Goal: Information Seeking & Learning: Learn about a topic

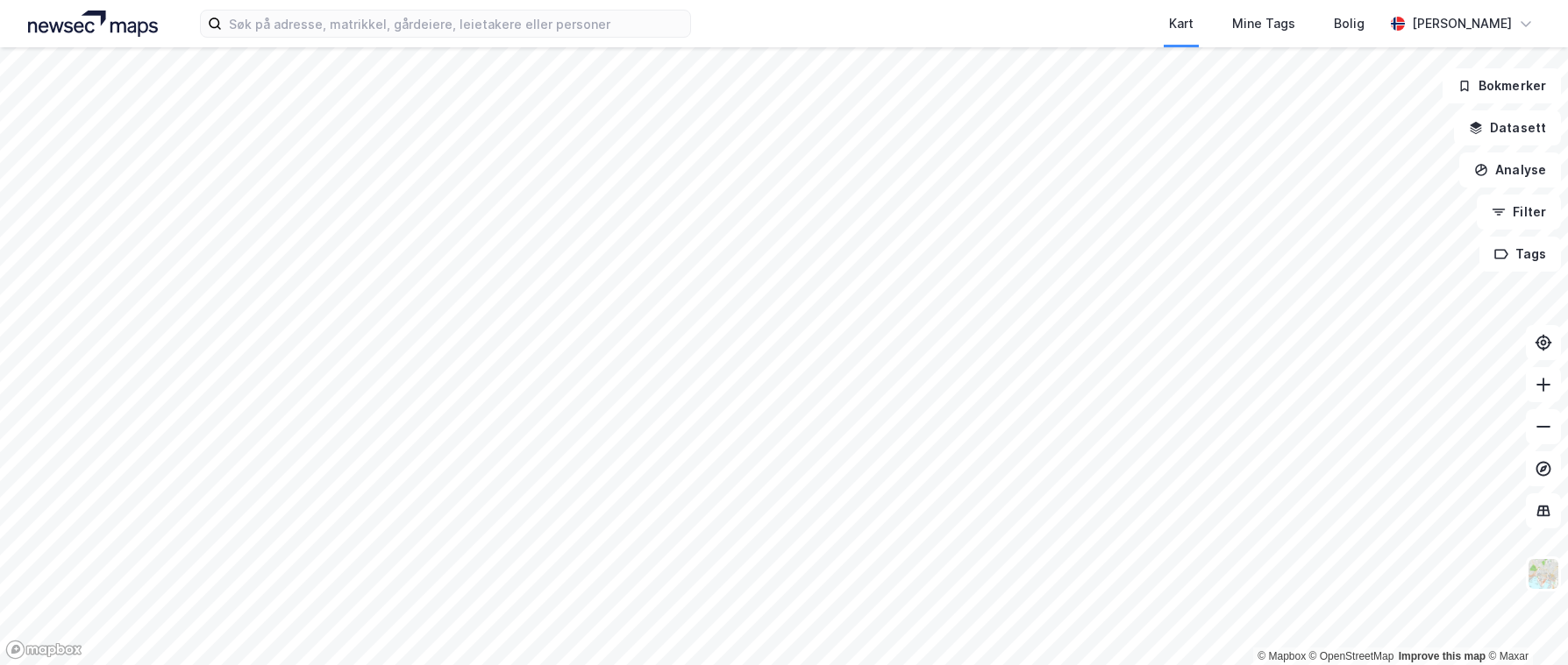
click at [844, 45] on div "Kart Mine Tags Bolig [PERSON_NAME] © Mapbox © OpenStreetMap Improve this map © …" at bounding box center [784, 332] width 1568 height 665
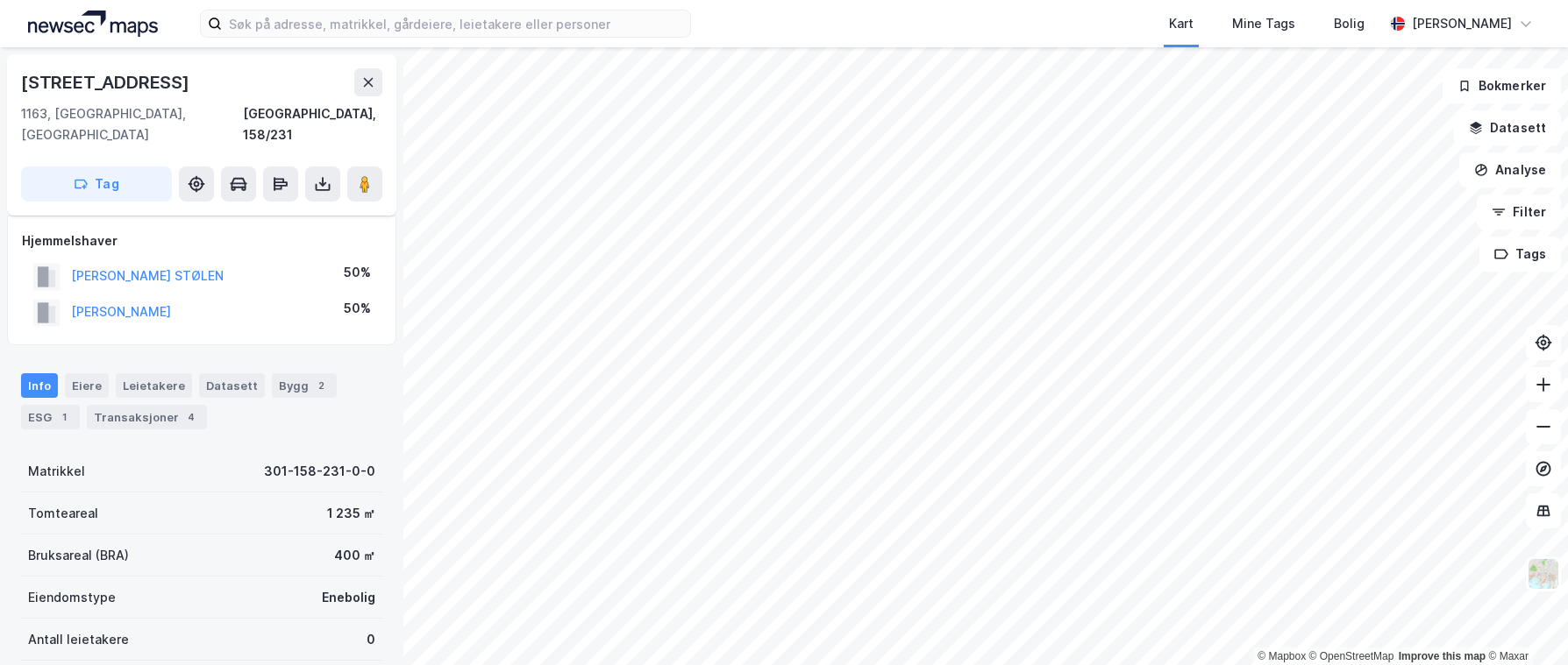
scroll to position [9, 0]
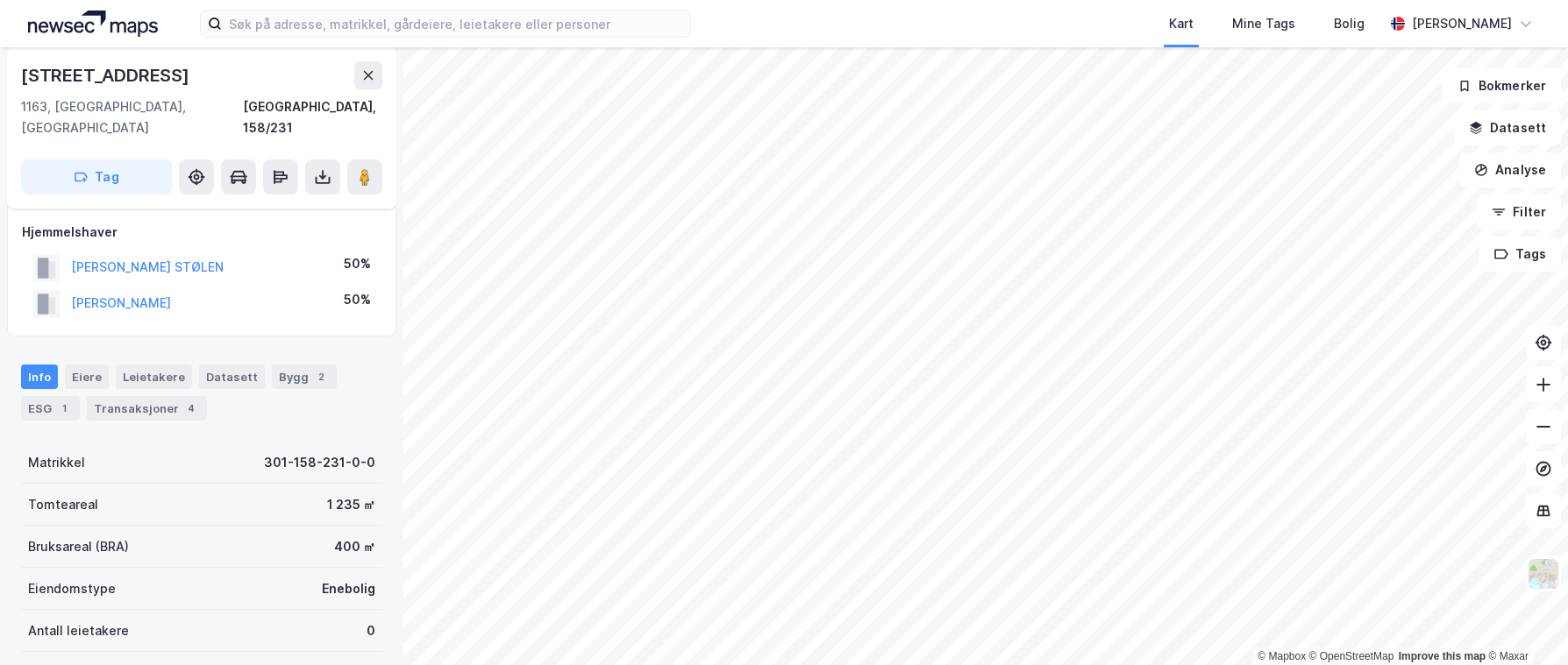
scroll to position [9, 0]
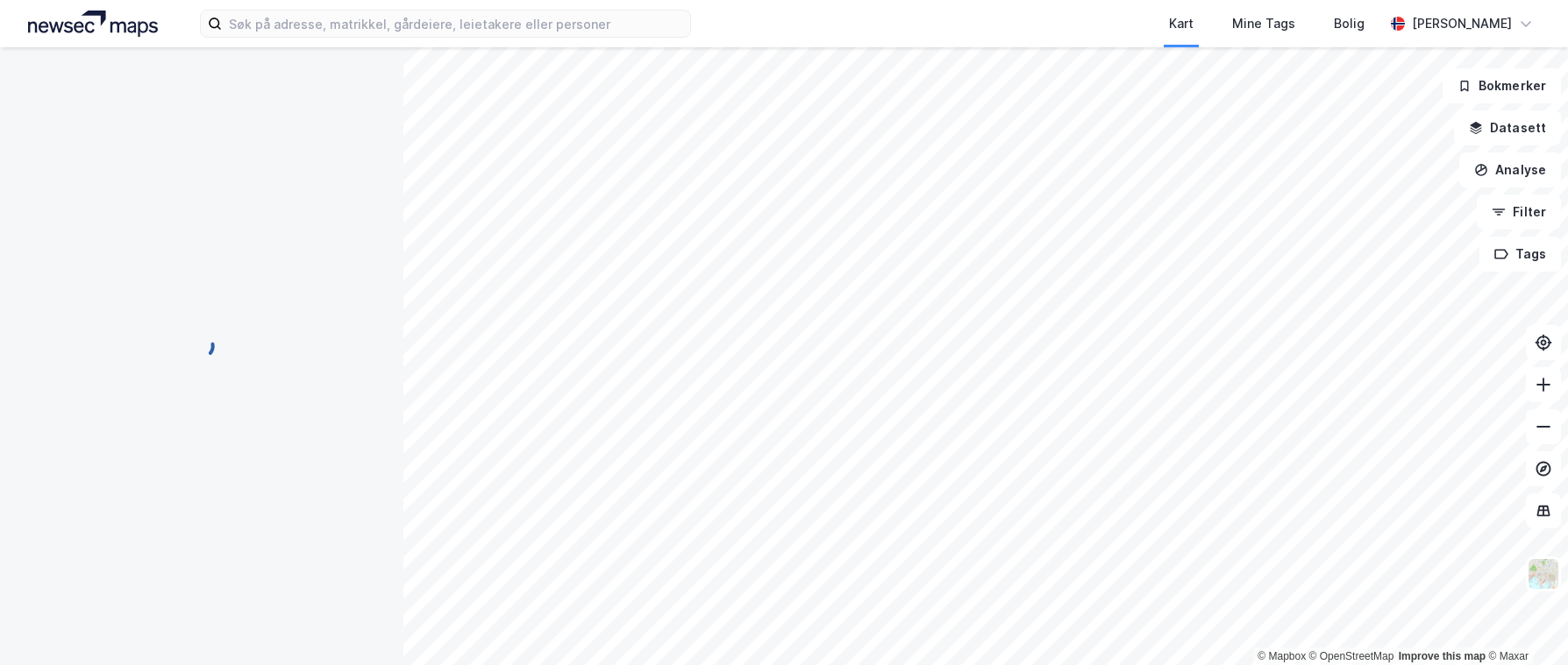
scroll to position [9, 0]
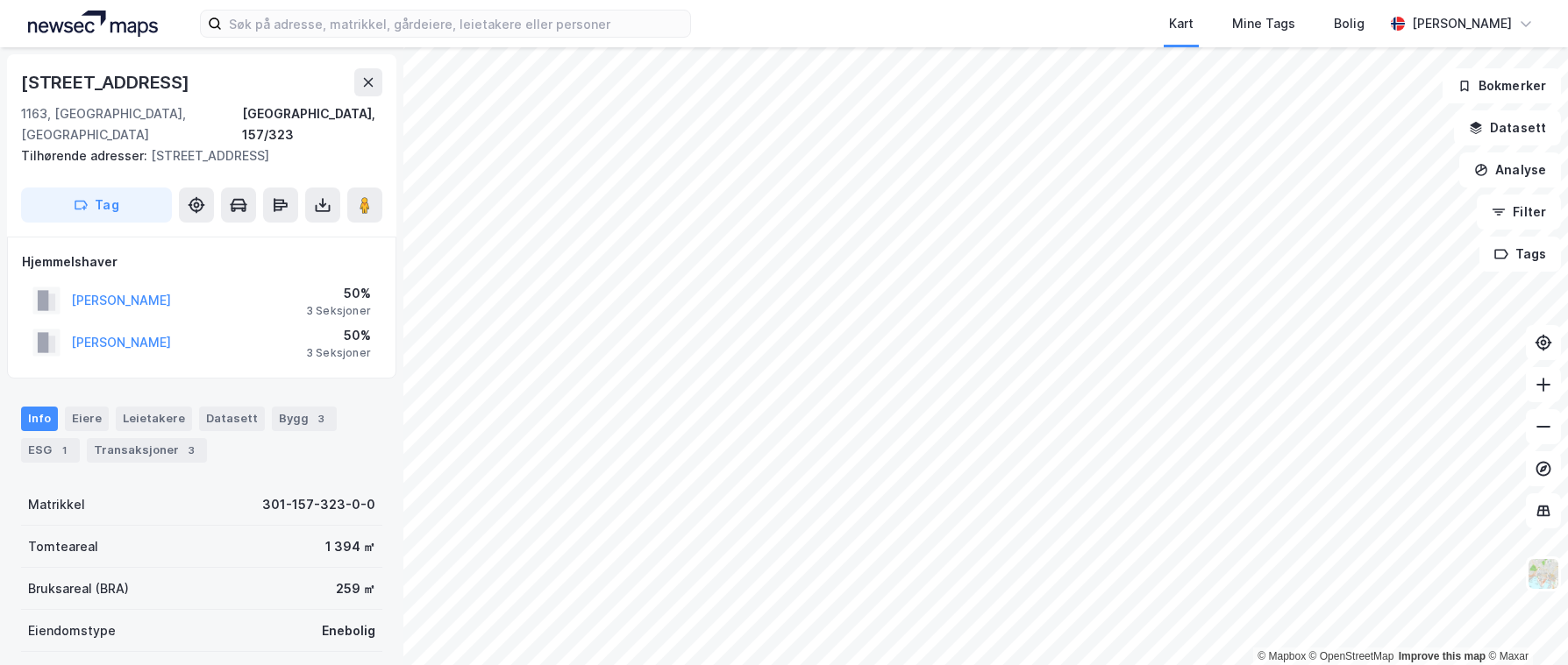
scroll to position [9, 0]
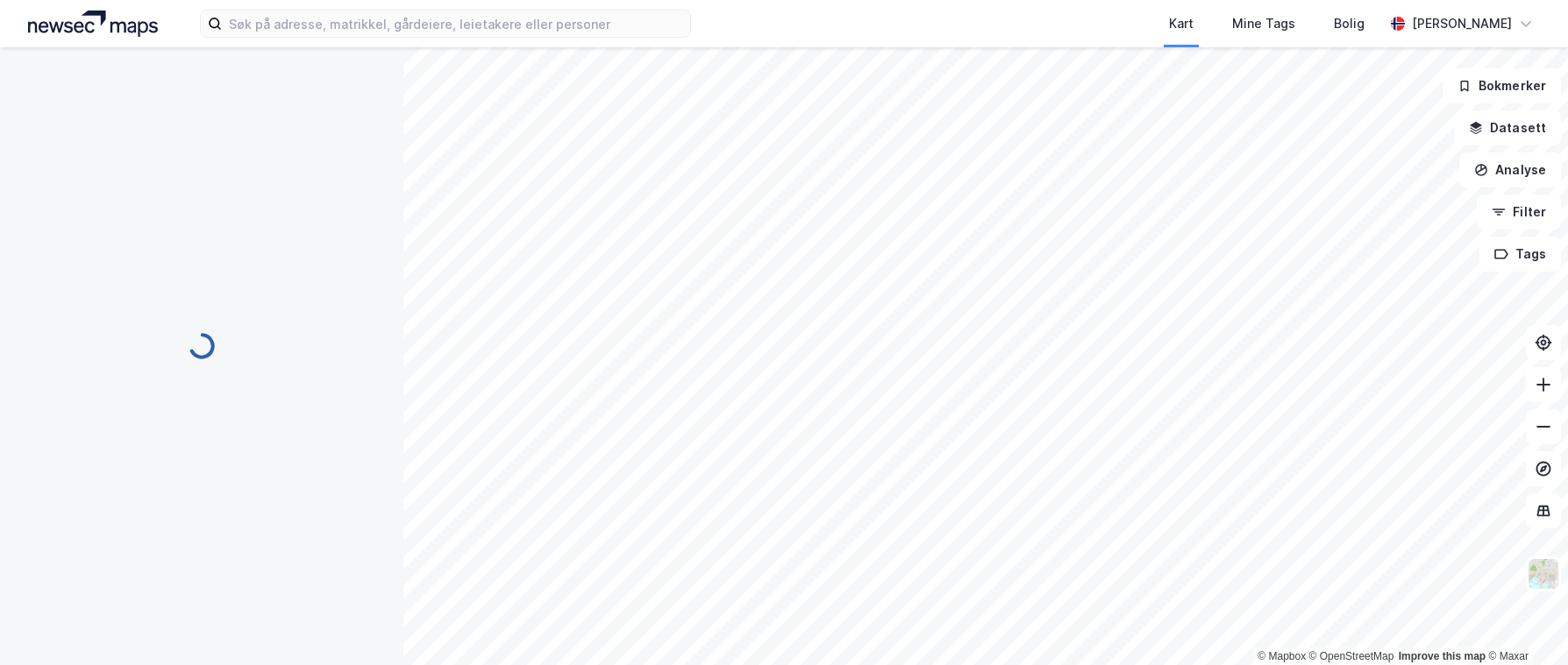
scroll to position [9, 0]
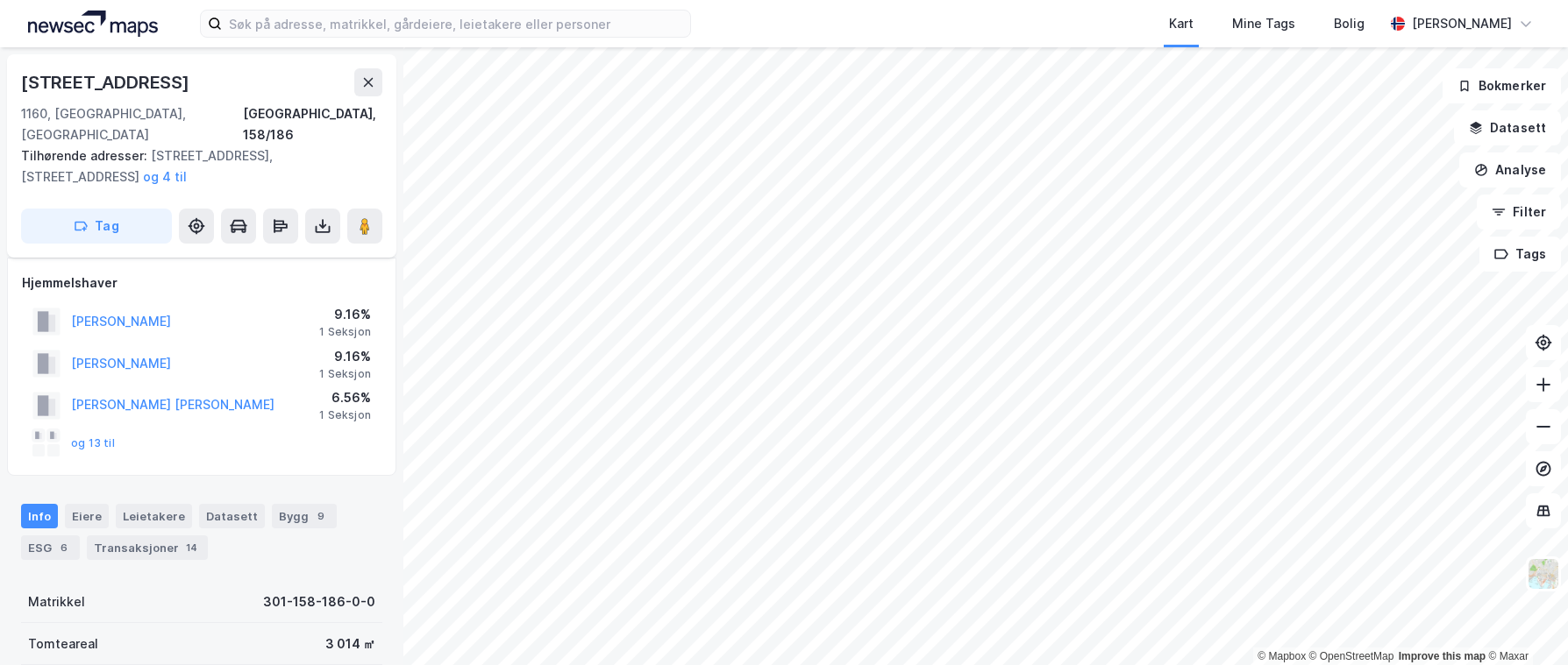
scroll to position [9, 0]
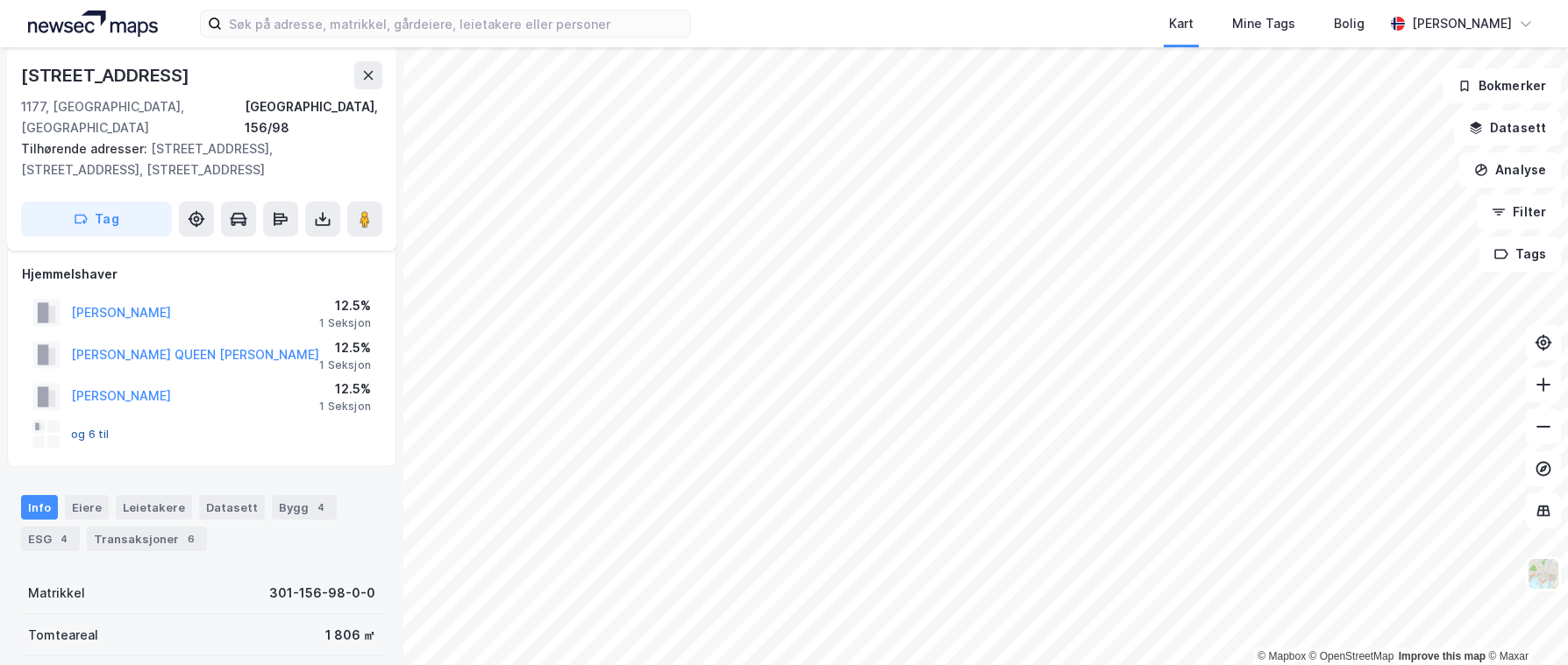
click at [0, 0] on button "og 6 til" at bounding box center [0, 0] width 0 height 0
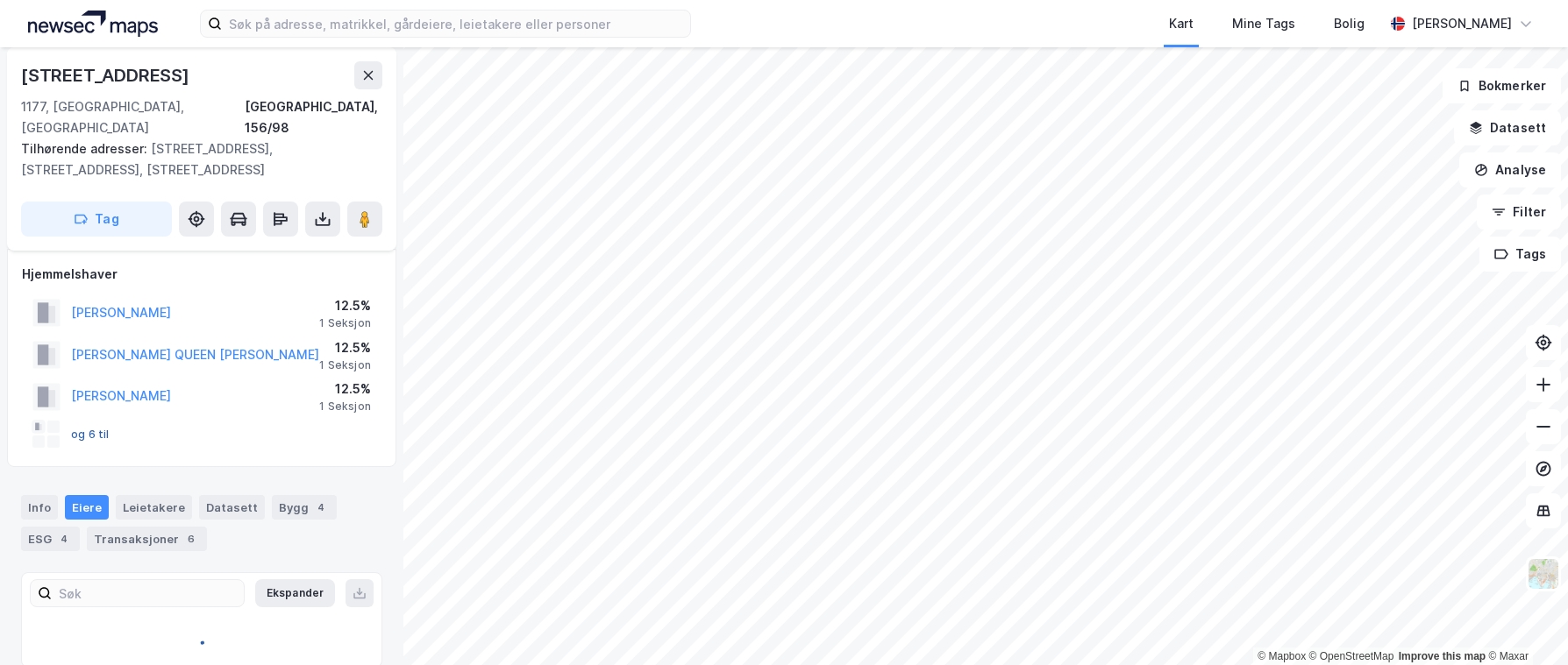
scroll to position [11, 0]
click at [0, 0] on button "og 6 til" at bounding box center [0, 0] width 0 height 0
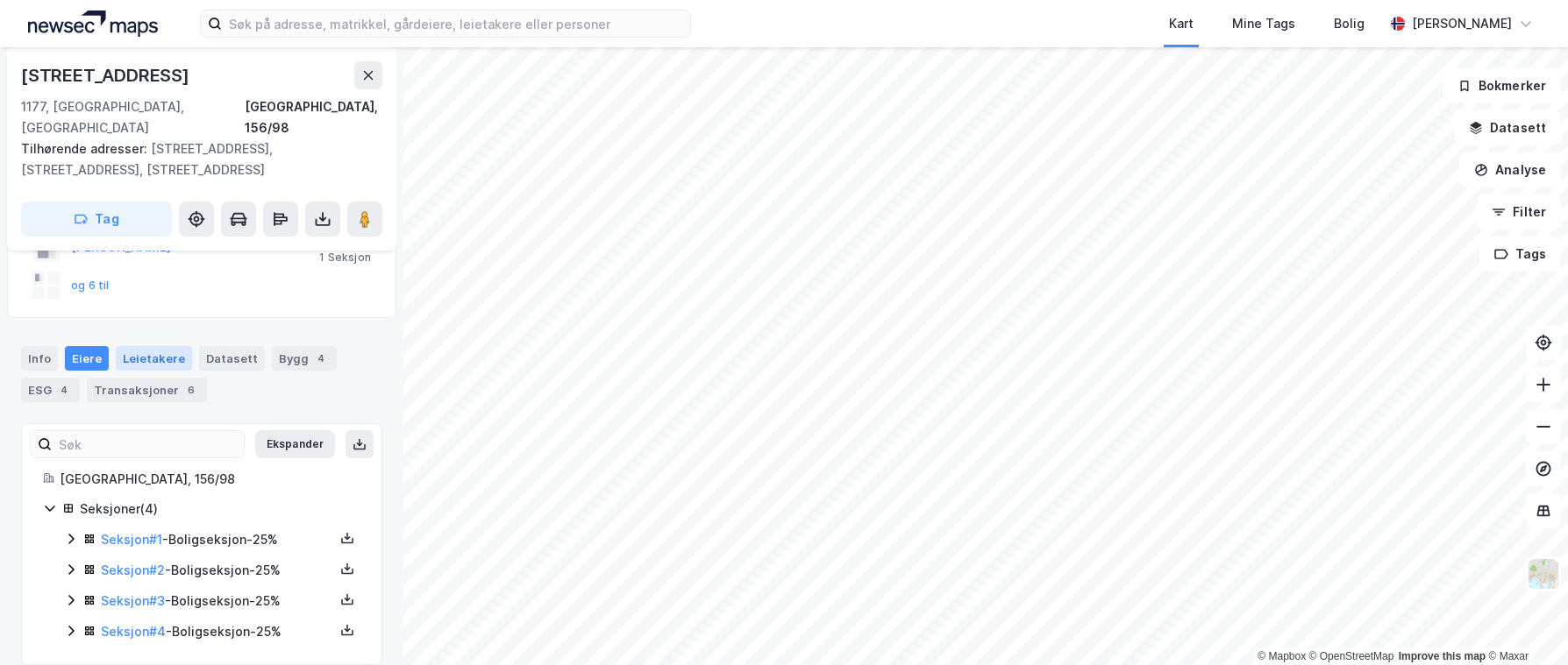
click at [139, 347] on div "Leietakere" at bounding box center [154, 359] width 76 height 25
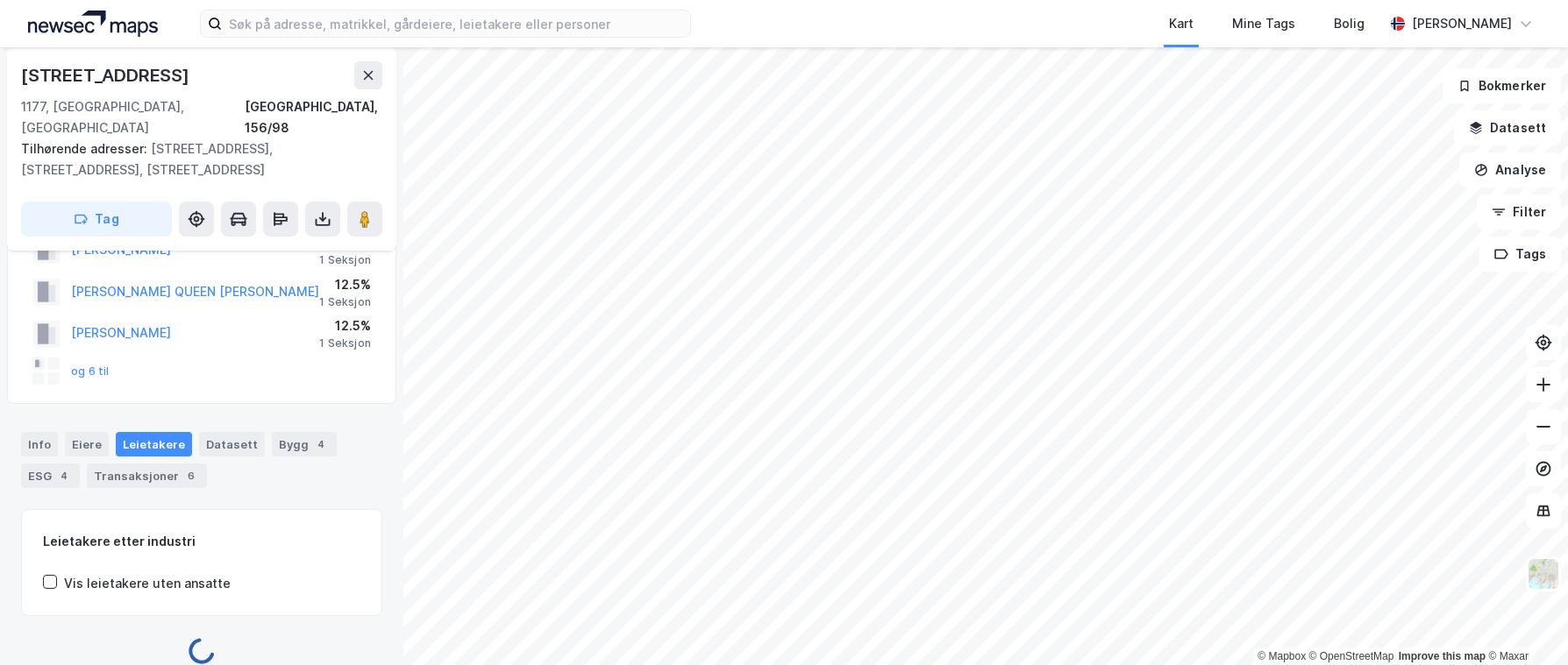
scroll to position [158, 0]
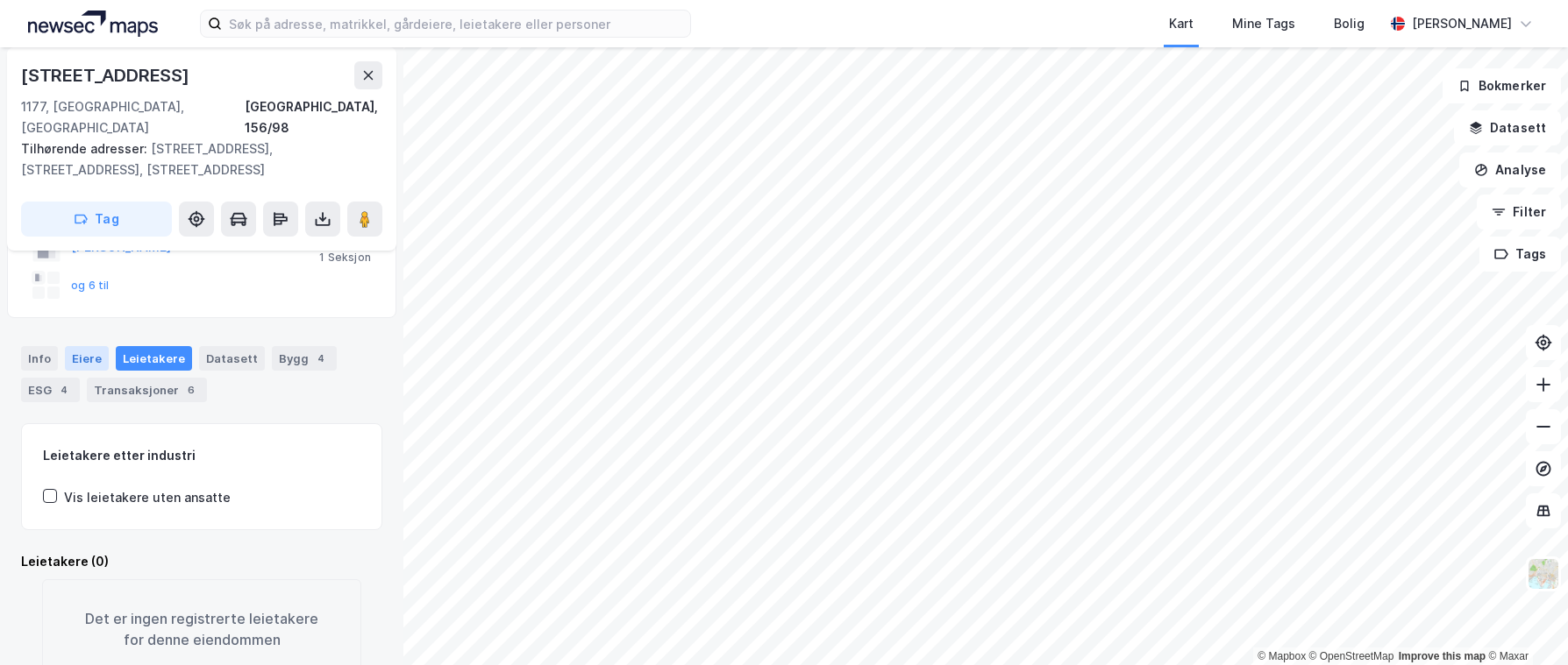
click at [88, 347] on div "Eiere" at bounding box center [87, 359] width 44 height 25
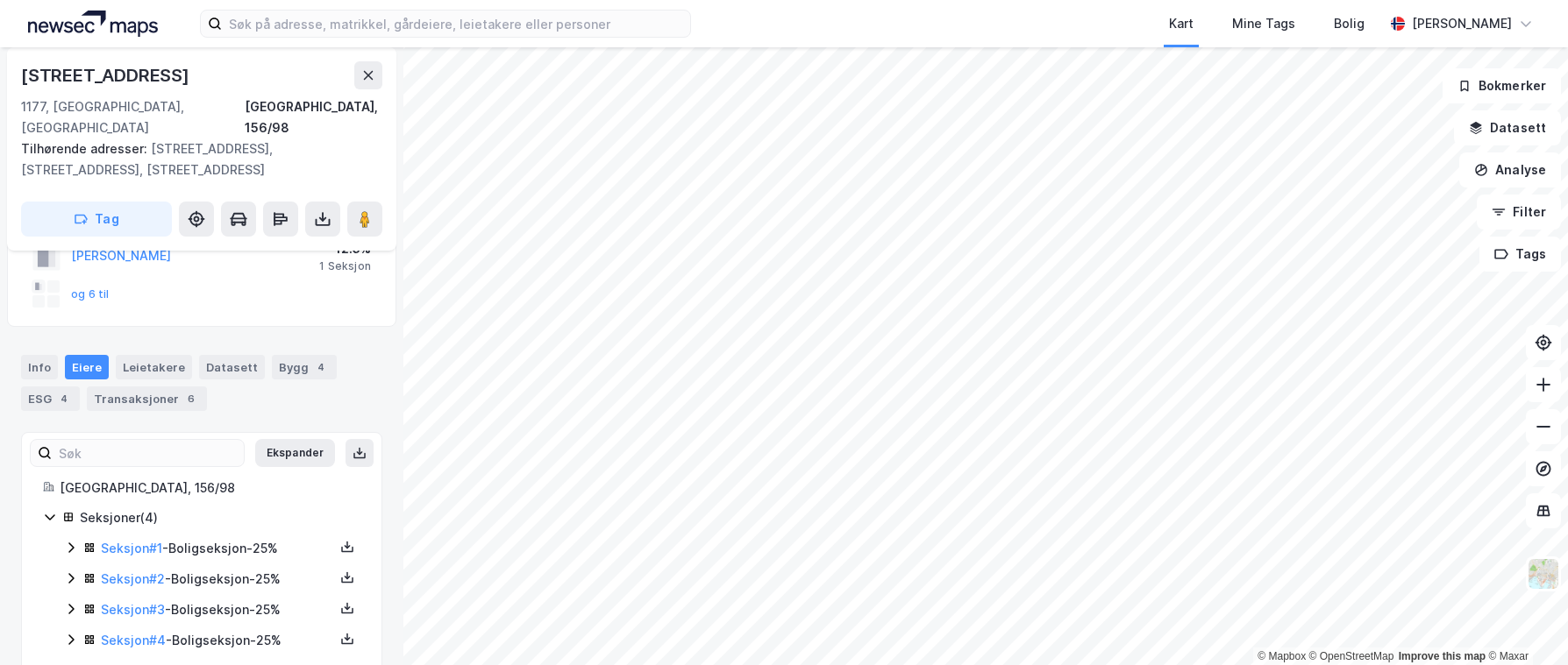
scroll to position [158, 0]
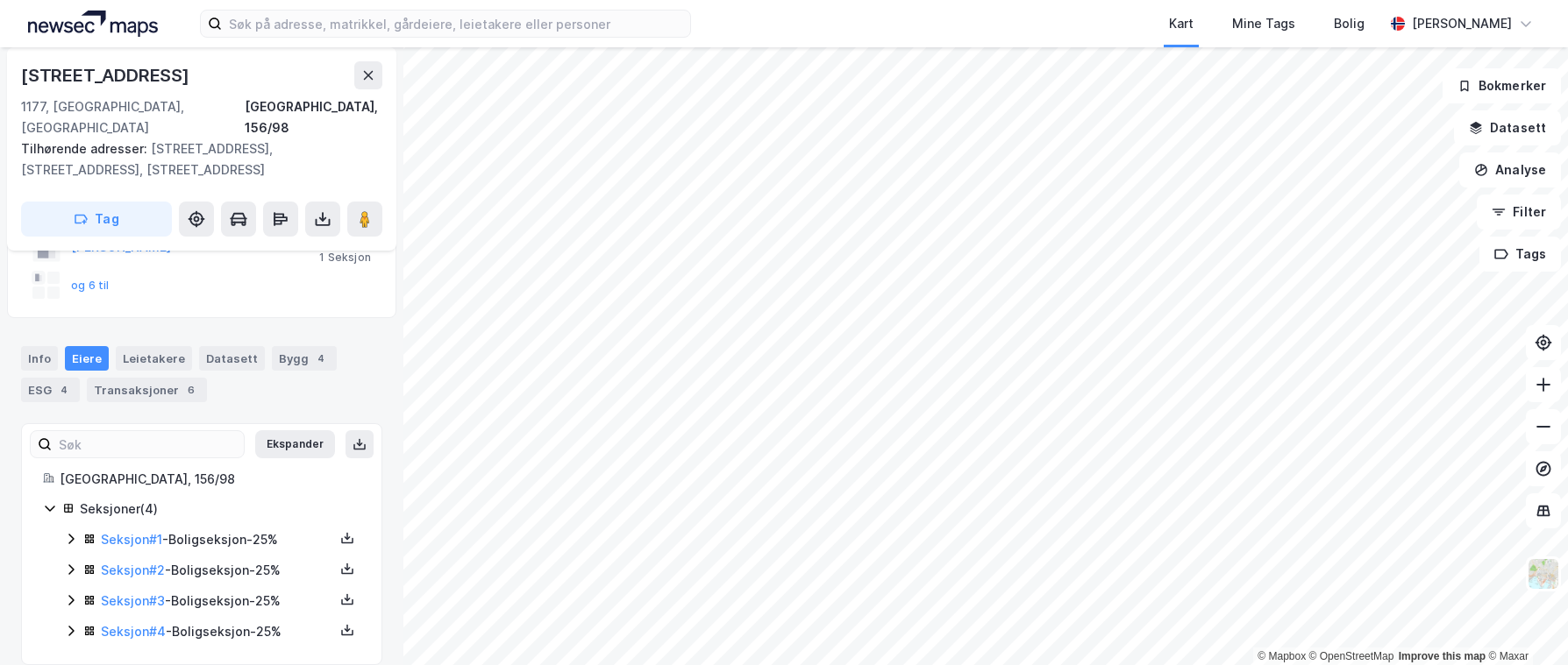
click at [71, 529] on div "Seksjon # 1 - Boligseksjon - 25%" at bounding box center [212, 540] width 297 height 22
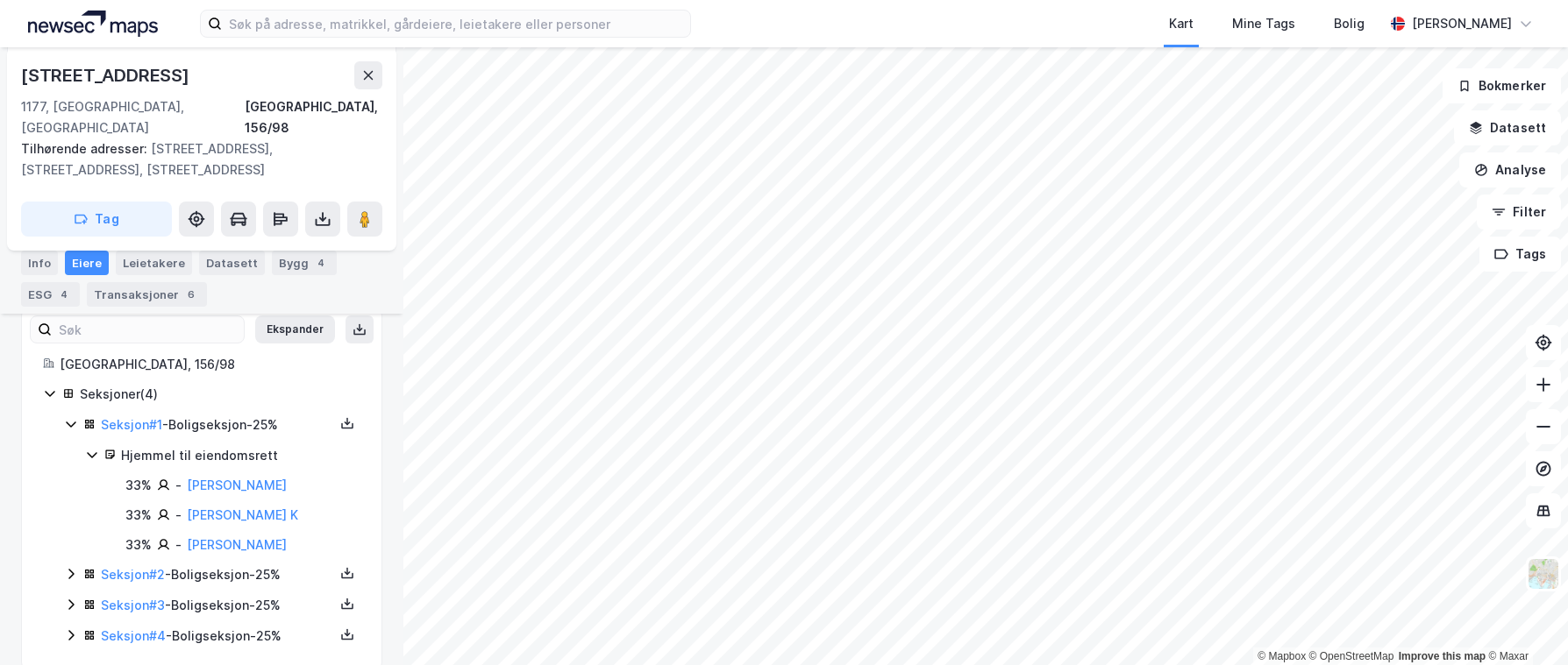
scroll to position [277, 0]
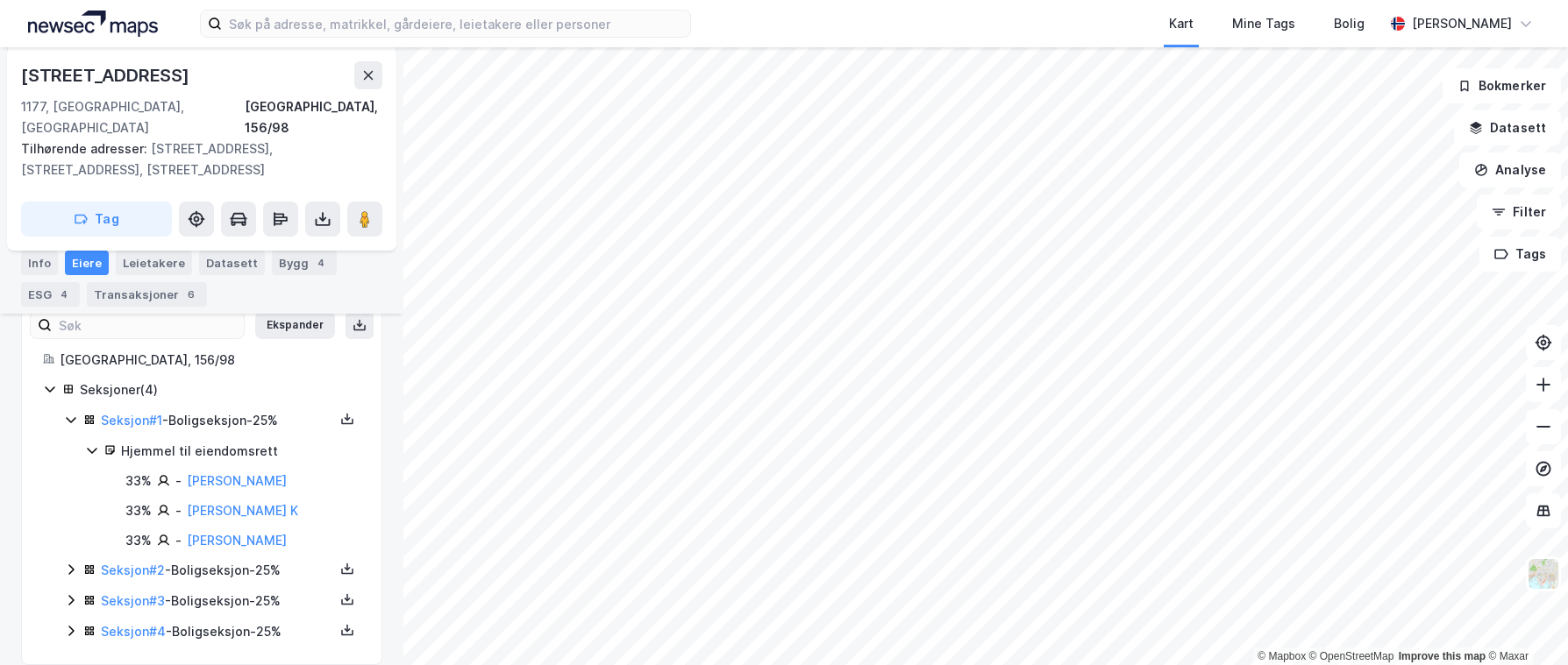
click at [71, 562] on icon at bounding box center [71, 569] width 14 height 14
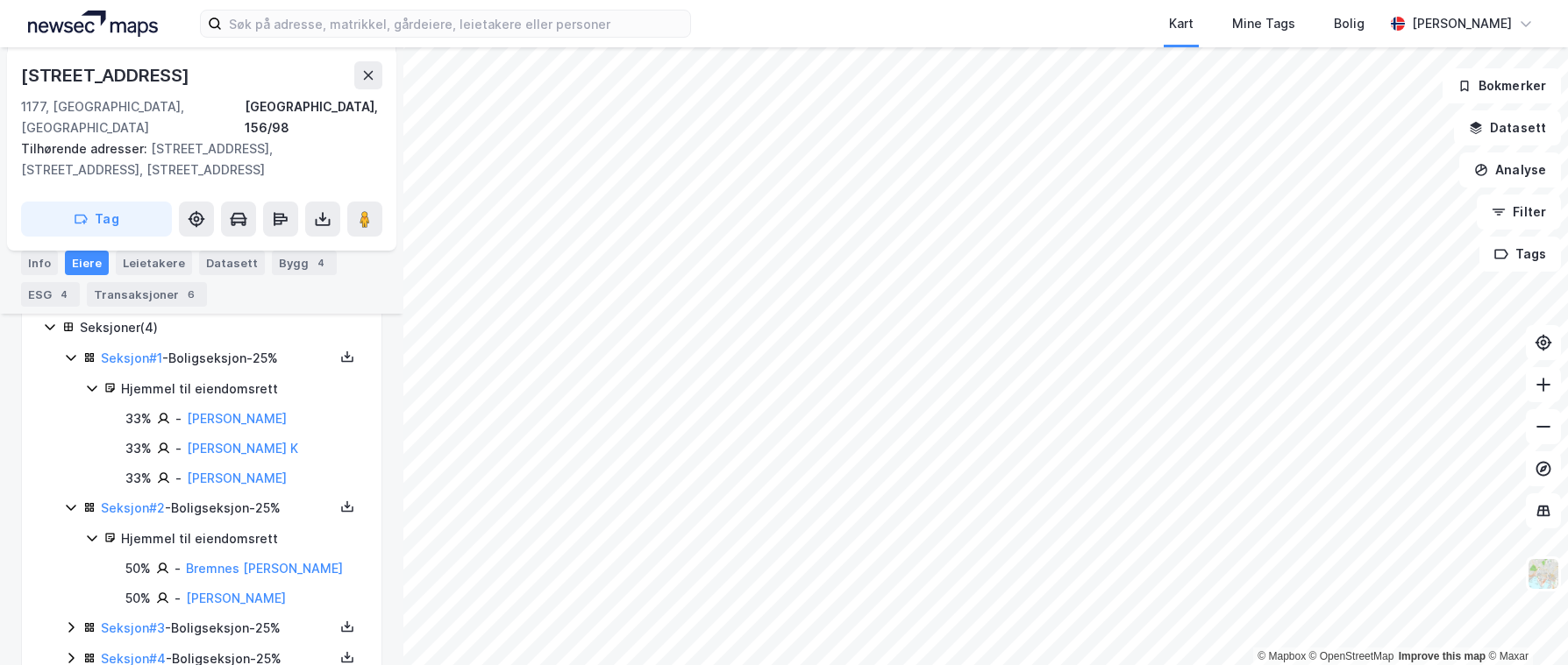
scroll to position [367, 0]
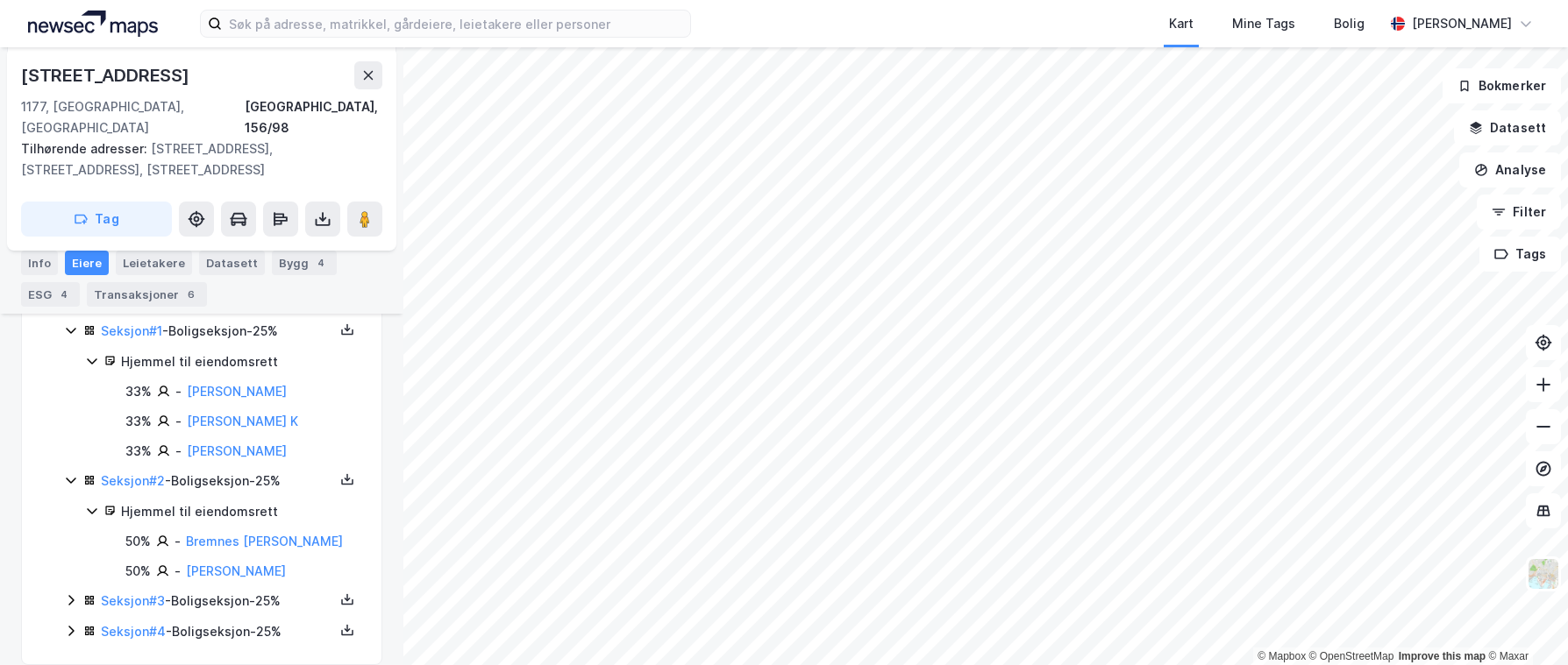
click at [69, 593] on icon at bounding box center [71, 600] width 14 height 14
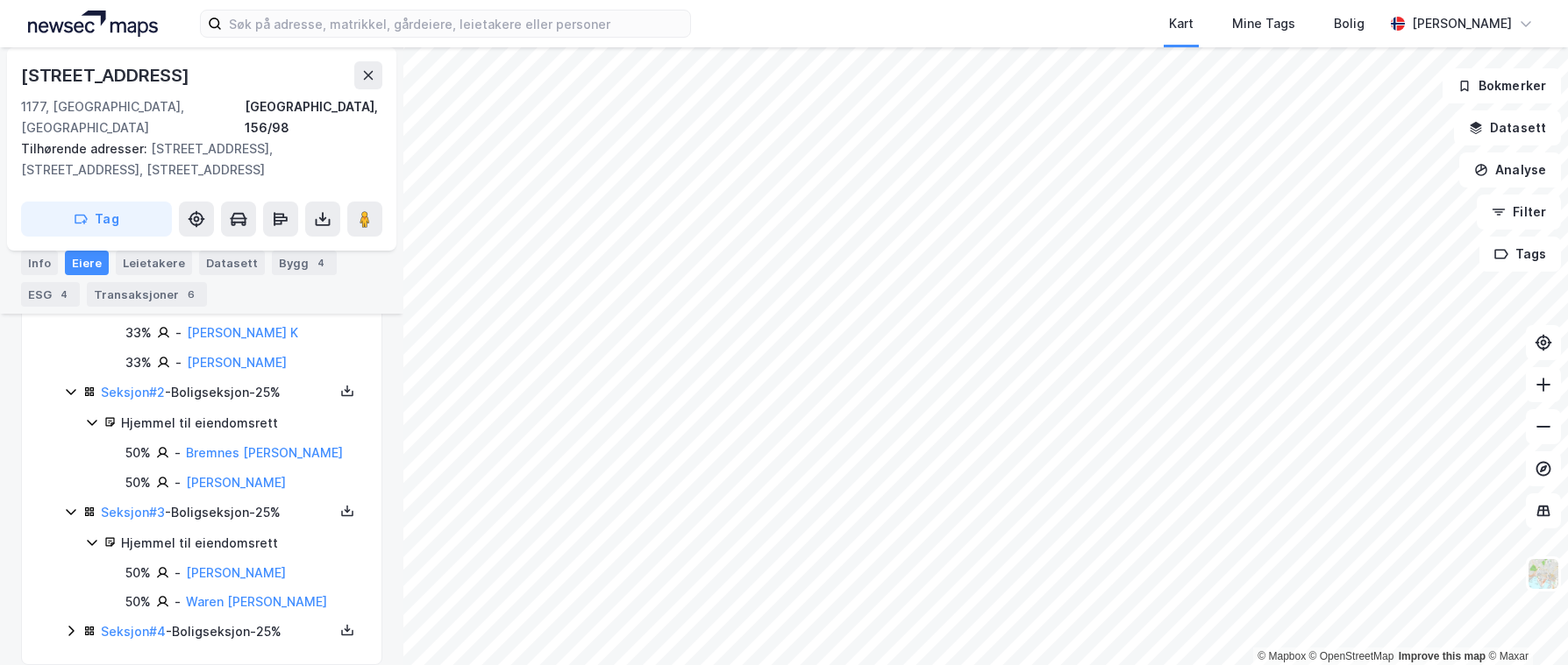
click at [68, 624] on icon at bounding box center [71, 631] width 14 height 14
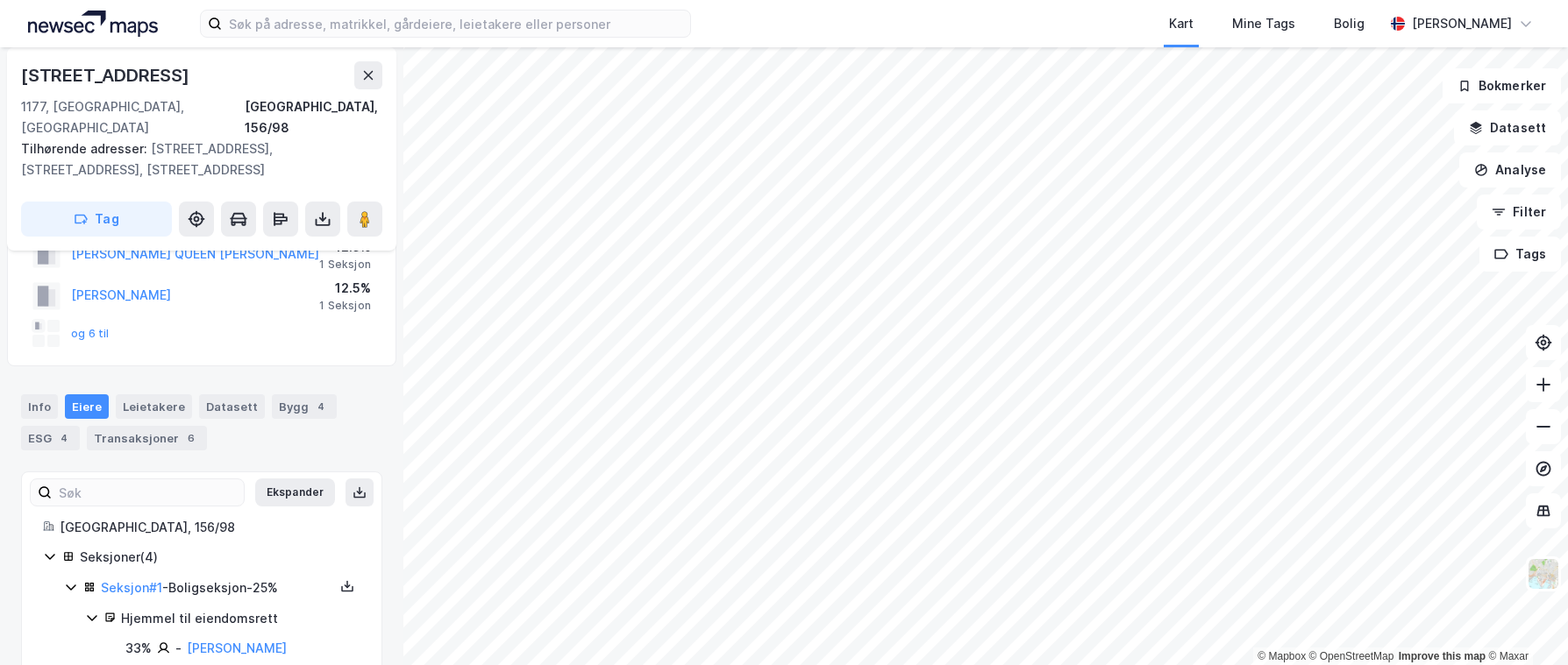
scroll to position [0, 0]
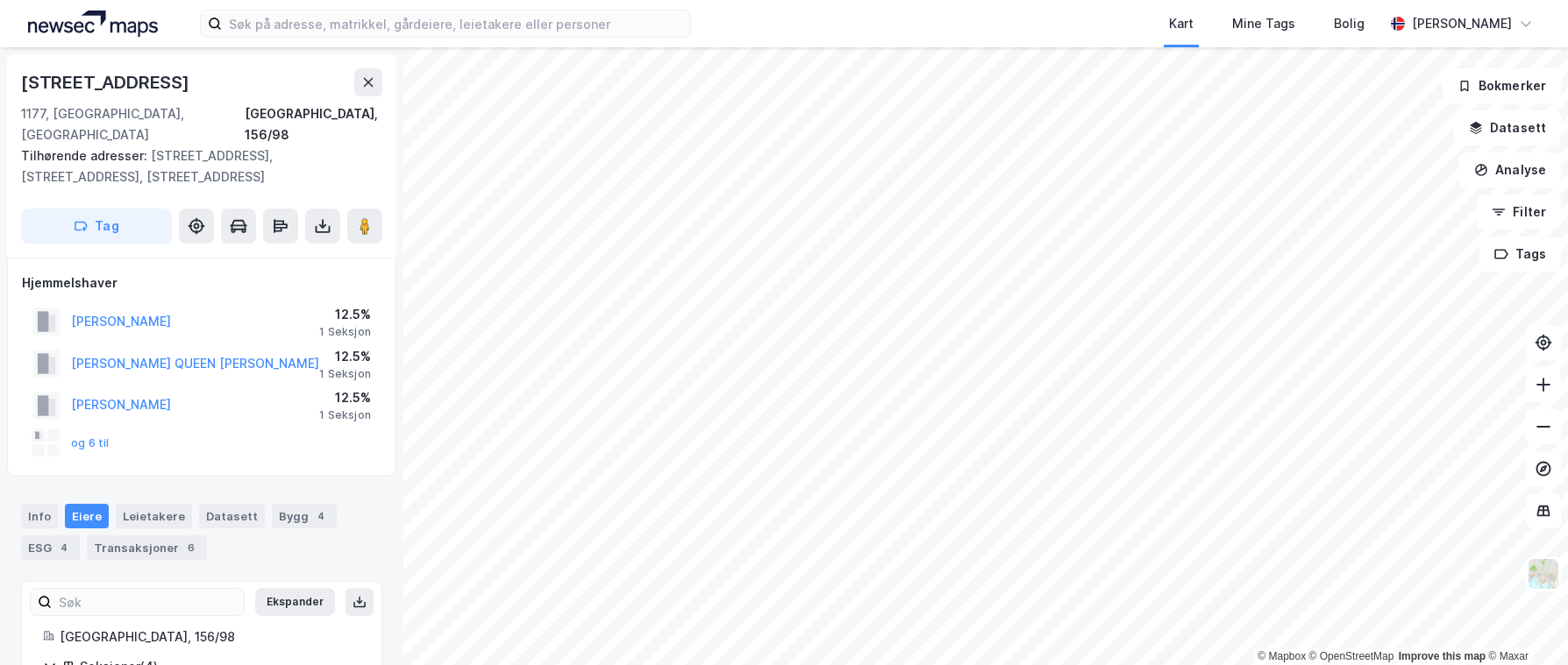
click at [730, 664] on html "Kart Mine Tags Bolig [PERSON_NAME] © Mapbox © OpenStreetMap Improve this map © …" at bounding box center [784, 332] width 1568 height 665
click at [815, 664] on html "Kart Mine Tags Bolig [PERSON_NAME] © Mapbox © OpenStreetMap Improve this map © …" at bounding box center [784, 332] width 1568 height 665
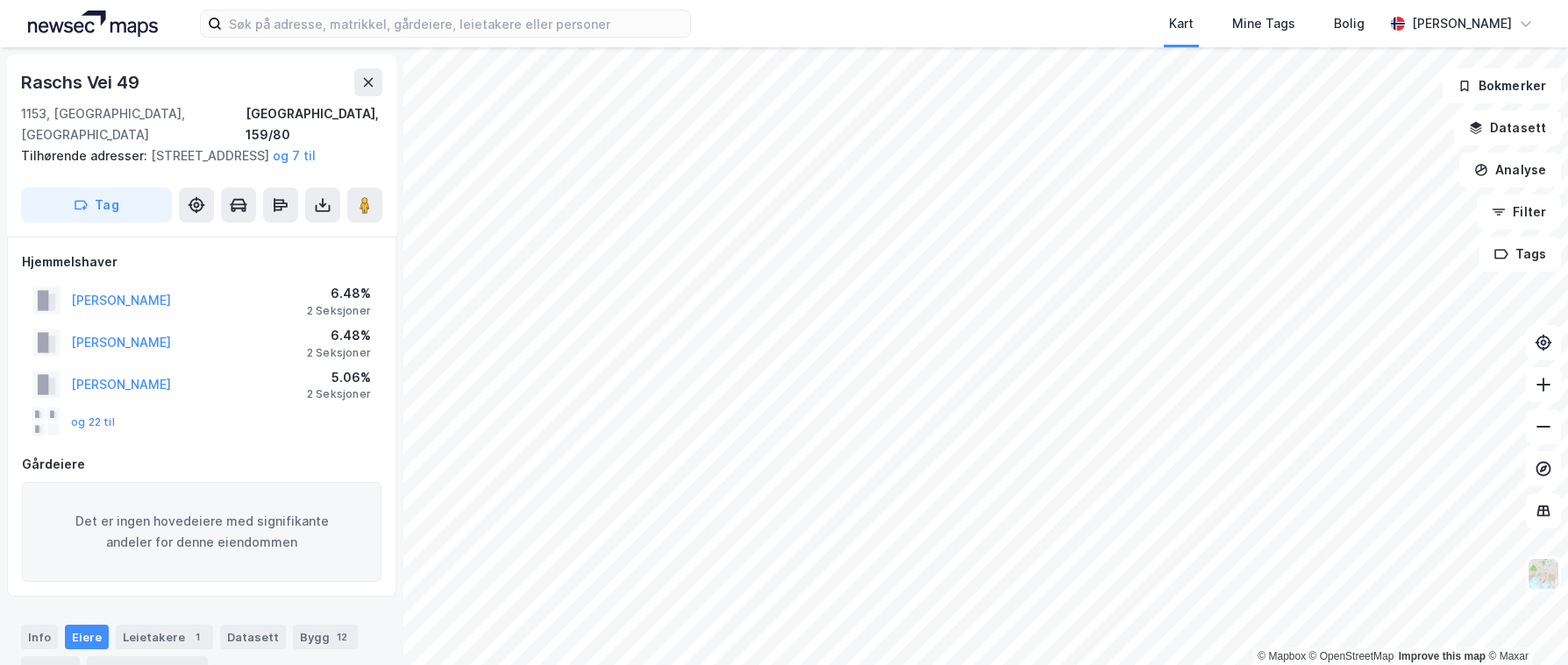
scroll to position [1, 0]
click at [1184, 664] on html "Kart Mine Tags Bolig [PERSON_NAME] © Mapbox © OpenStreetMap Improve this map © …" at bounding box center [784, 332] width 1568 height 665
